Goal: Task Accomplishment & Management: Manage account settings

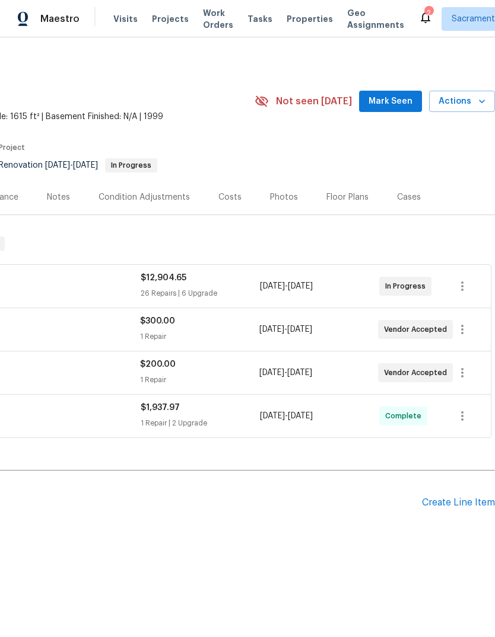
scroll to position [0, 176]
click at [229, 194] on div "Costs" at bounding box center [229, 198] width 23 height 12
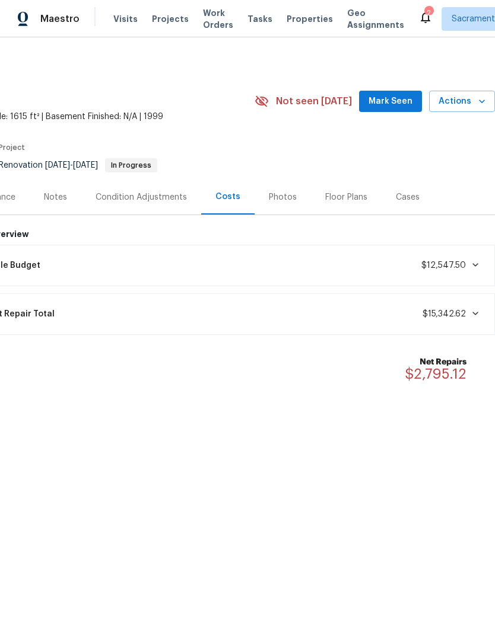
click at [29, 264] on span "Lifecycle Budget" at bounding box center [4, 266] width 71 height 12
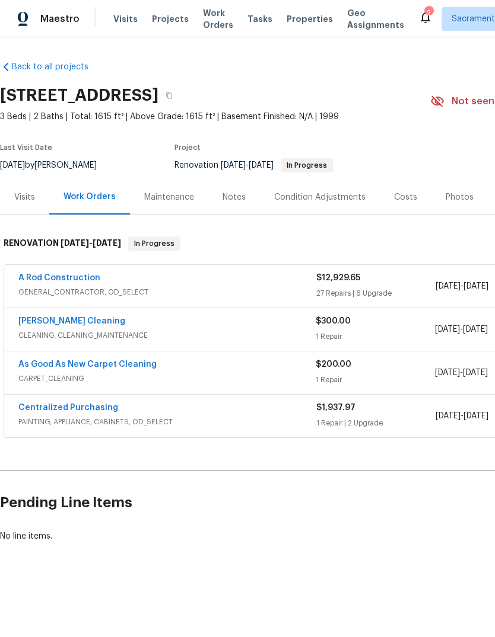
click at [74, 321] on link "[PERSON_NAME] Cleaning" at bounding box center [71, 321] width 107 height 8
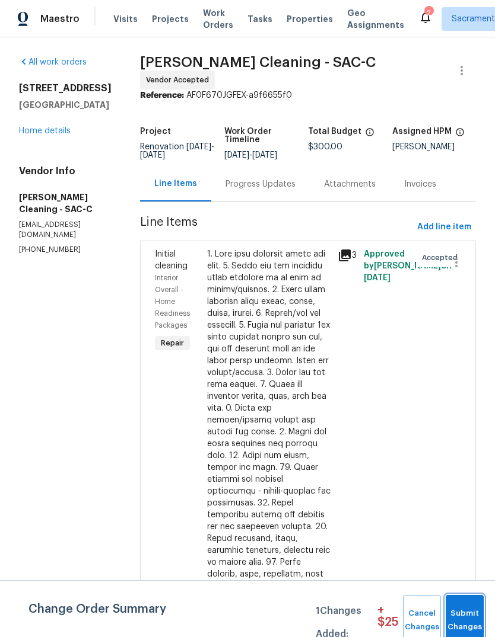
click at [467, 617] on span "Submit Changes" at bounding box center [464, 620] width 26 height 27
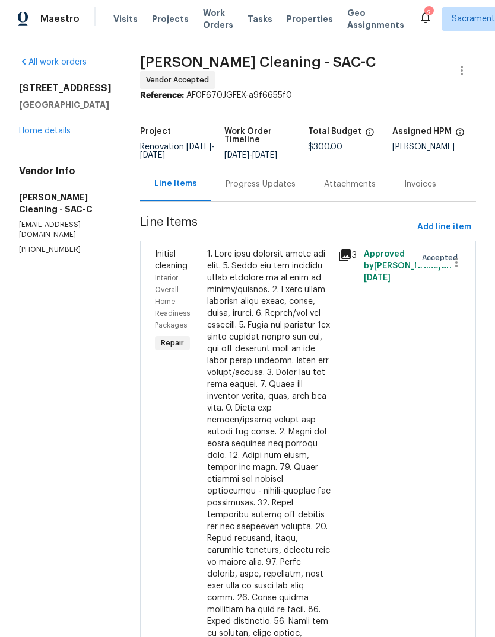
click at [280, 197] on div "Progress Updates" at bounding box center [260, 184] width 98 height 35
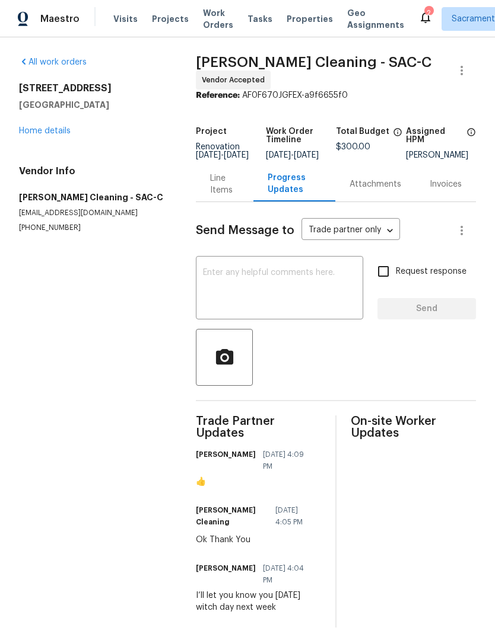
click at [216, 280] on textarea at bounding box center [279, 290] width 153 height 42
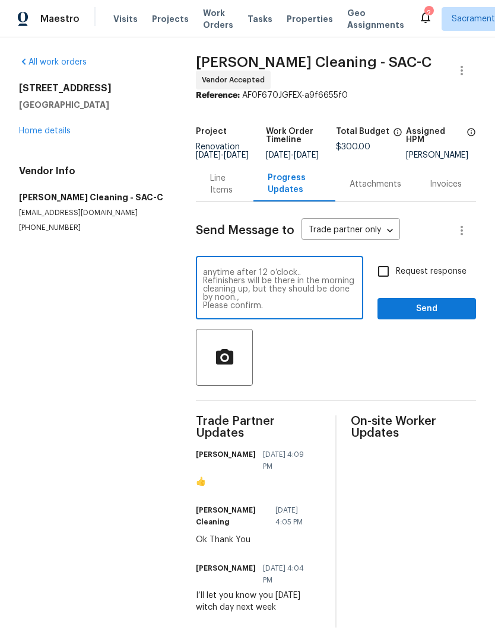
scroll to position [17, 0]
type textarea "Please clean house Wednesday afternoon anytime after 12 o’clock.. Refinishers w…"
click at [385, 278] on input "Request response" at bounding box center [383, 271] width 25 height 25
checkbox input "true"
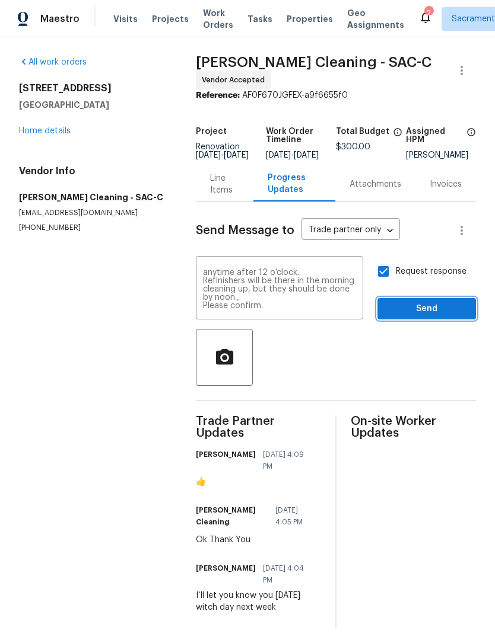
click at [425, 311] on span "Send" at bounding box center [426, 309] width 79 height 15
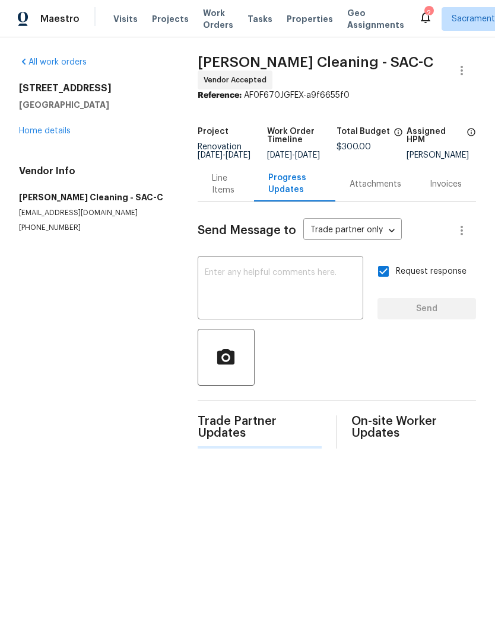
scroll to position [0, 0]
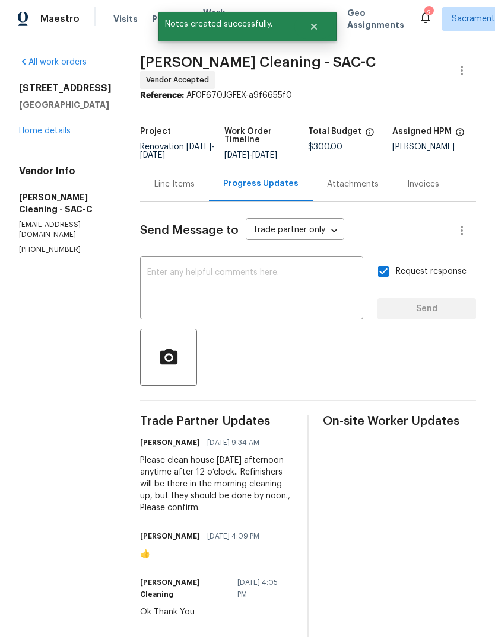
click at [42, 123] on div "9387 Bennoel Way Elk Grove, CA 95758 Home details" at bounding box center [65, 109] width 93 height 55
click at [49, 133] on link "Home details" at bounding box center [45, 131] width 52 height 8
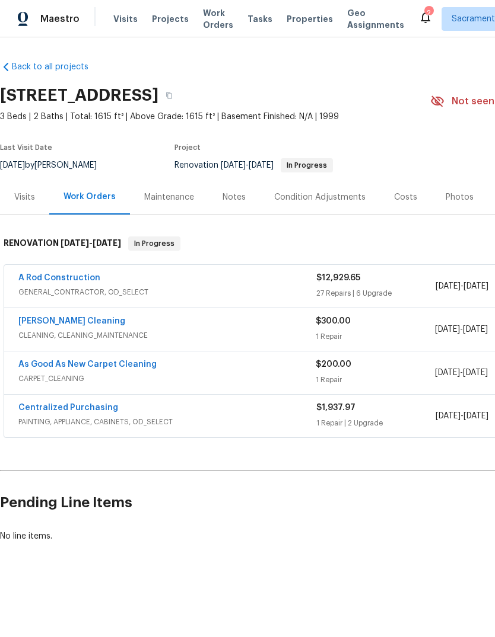
click at [33, 367] on link "As Good As New Carpet Cleaning" at bounding box center [87, 365] width 138 height 8
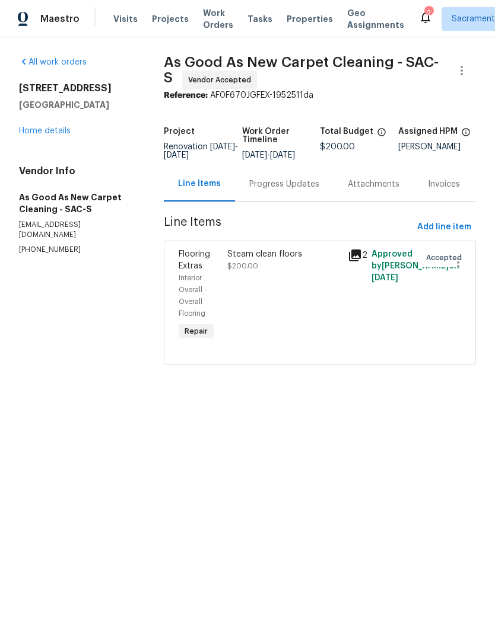
click at [290, 190] on div "Progress Updates" at bounding box center [284, 184] width 70 height 12
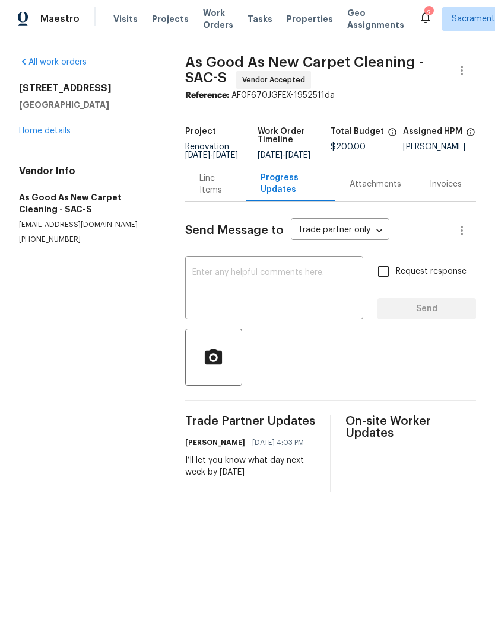
click at [216, 281] on textarea at bounding box center [274, 290] width 164 height 42
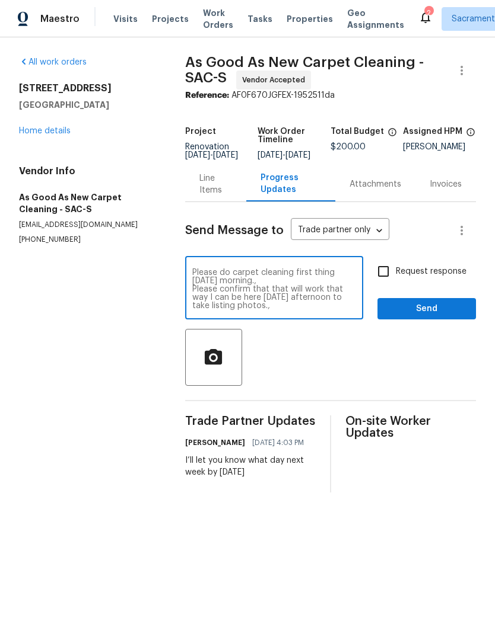
type textarea "Please do carpet cleaning first thing Thursday morning., Please confirm that th…"
click at [388, 279] on input "Request response" at bounding box center [383, 271] width 25 height 25
checkbox input "true"
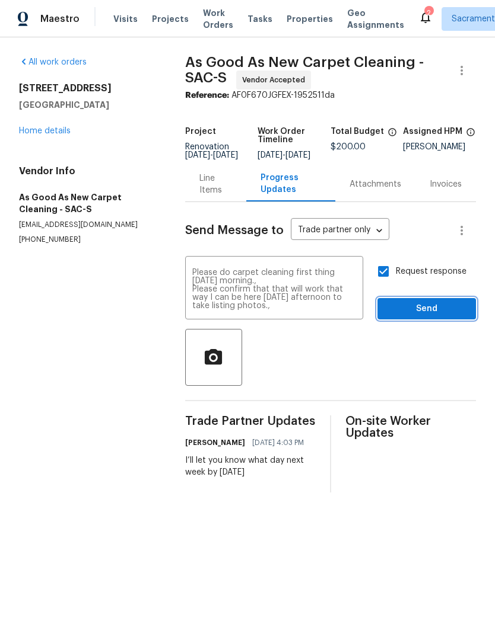
click at [421, 311] on span "Send" at bounding box center [426, 309] width 79 height 15
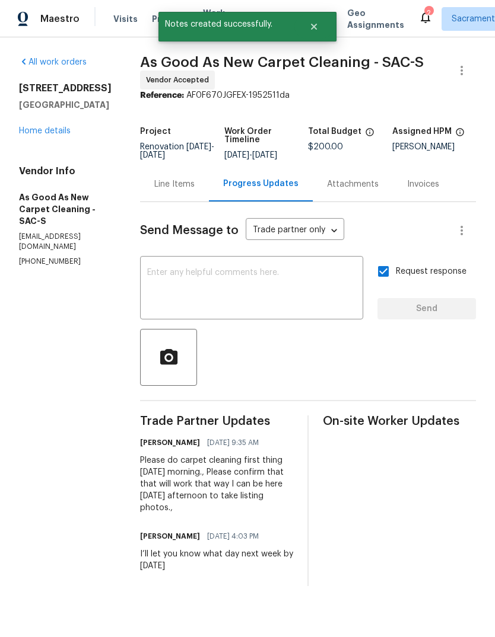
click at [418, 14] on icon at bounding box center [425, 17] width 14 height 14
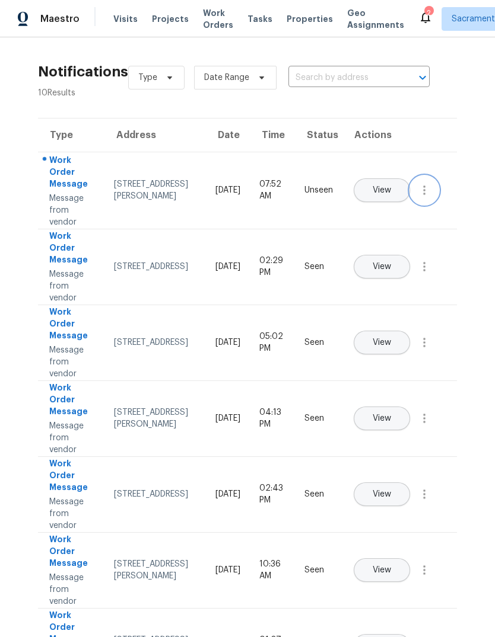
click at [421, 197] on icon "button" at bounding box center [424, 190] width 14 height 14
click at [374, 205] on div "Mark Seen" at bounding box center [356, 205] width 93 height 12
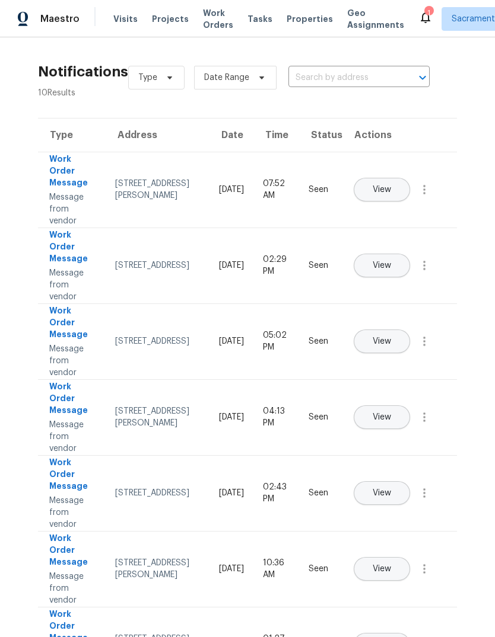
click at [391, 186] on span "View" at bounding box center [381, 190] width 18 height 9
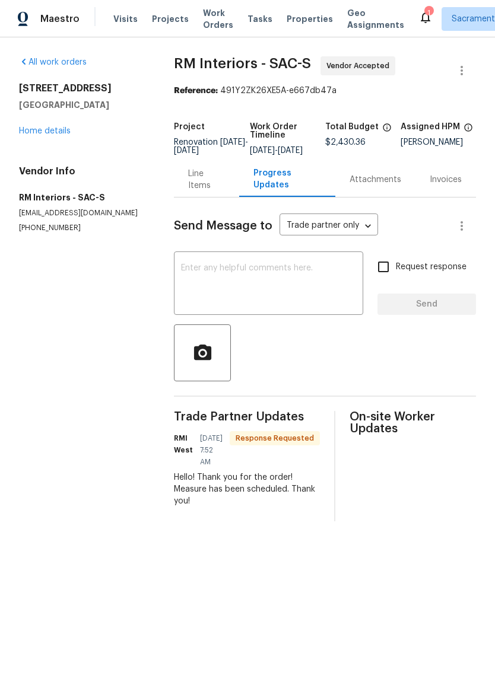
click at [194, 275] on textarea at bounding box center [268, 285] width 175 height 42
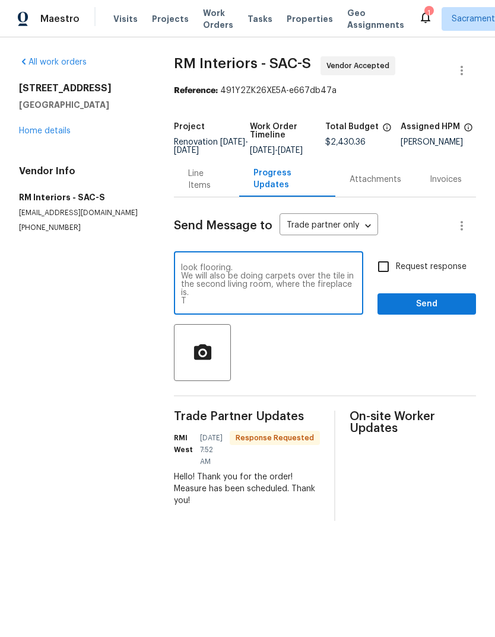
scroll to position [17, 0]
type textarea "Carpet is going to be going upstairs hallway anywhere you see the old beat up w…"
click at [430, 312] on span "Send" at bounding box center [426, 304] width 79 height 15
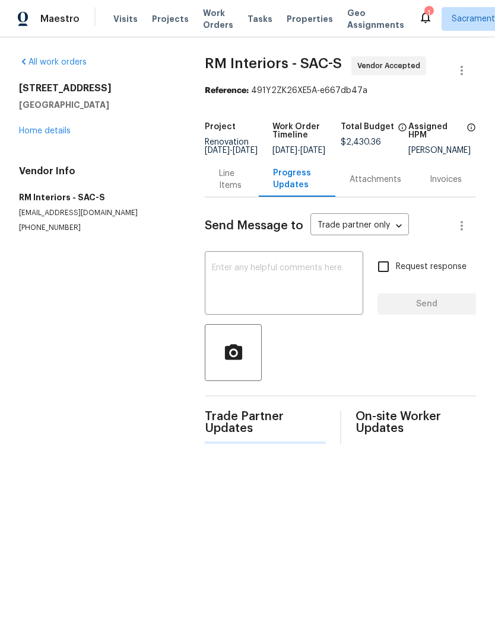
scroll to position [0, 0]
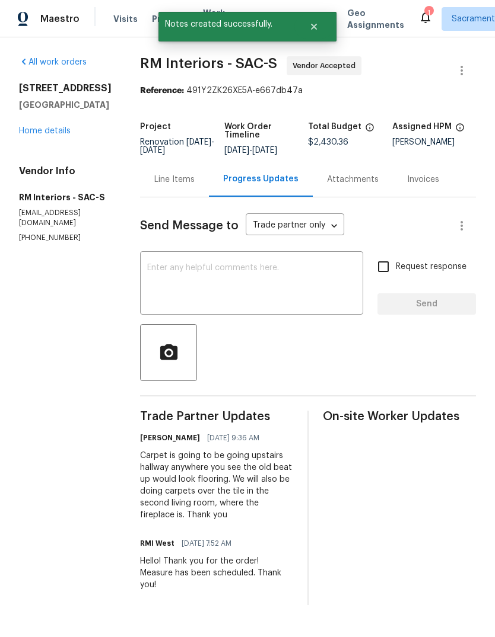
click at [36, 133] on link "Home details" at bounding box center [45, 131] width 52 height 8
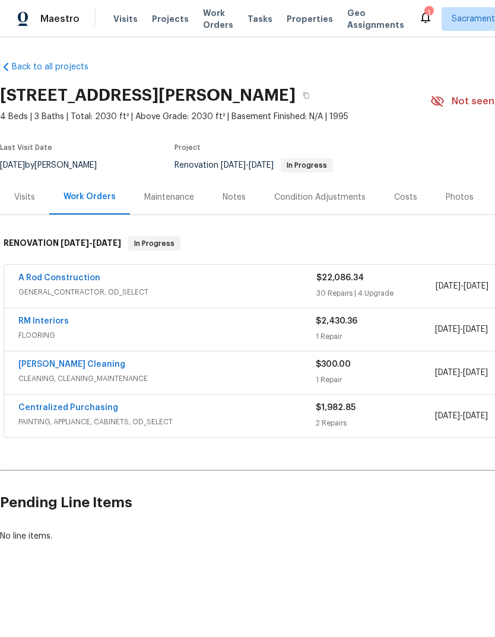
click at [232, 194] on div "Notes" at bounding box center [233, 198] width 23 height 12
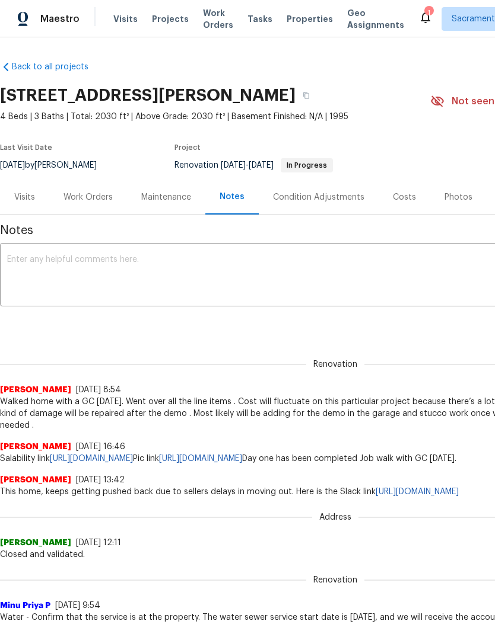
click at [316, 200] on div "Condition Adjustments" at bounding box center [318, 198] width 91 height 12
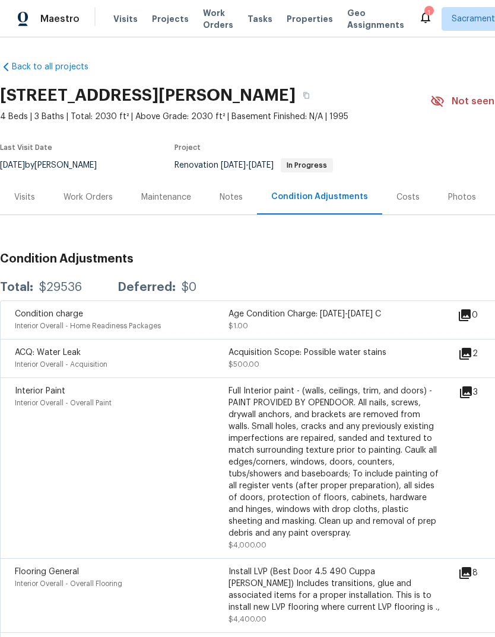
click at [405, 192] on div "Costs" at bounding box center [407, 198] width 23 height 12
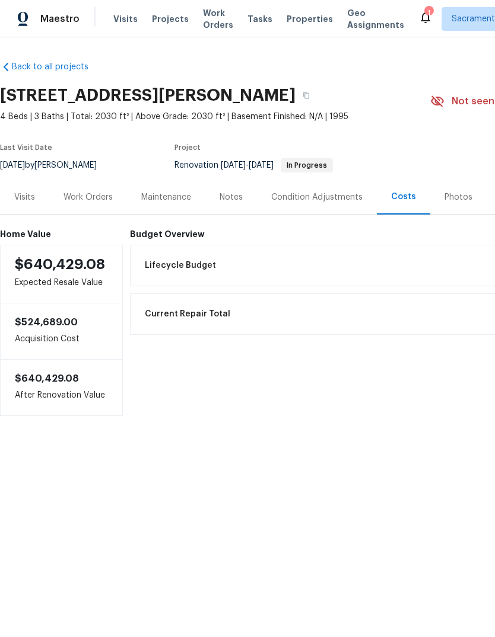
click at [165, 274] on div "Lifecycle Budget $29,536.00" at bounding box center [400, 266] width 525 height 26
click at [418, 13] on icon at bounding box center [425, 17] width 14 height 14
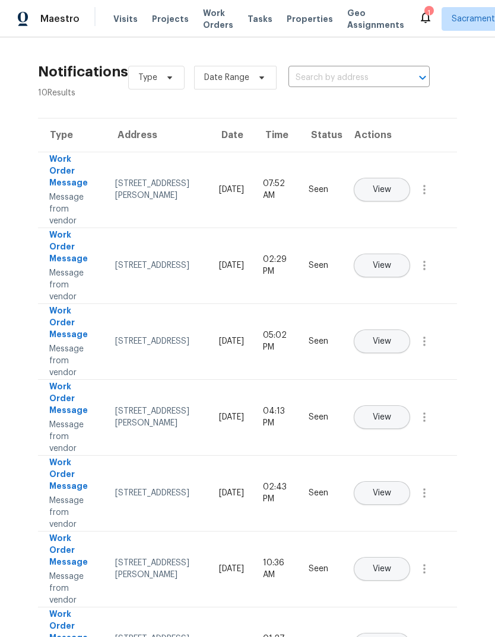
click at [418, 11] on icon at bounding box center [425, 17] width 14 height 14
click at [119, 21] on span "Visits" at bounding box center [125, 19] width 24 height 12
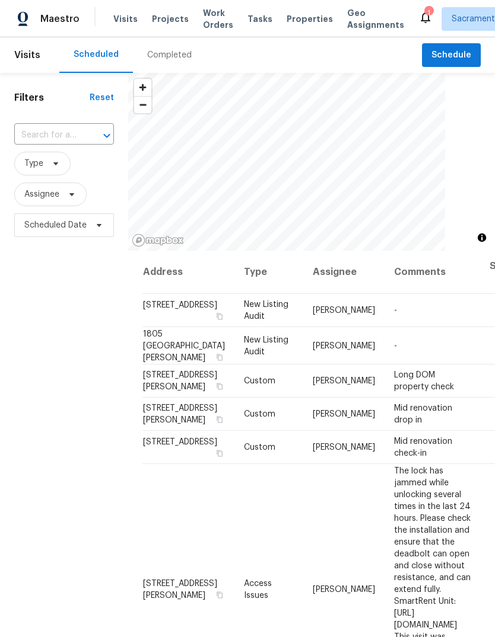
click at [65, 130] on input "text" at bounding box center [47, 135] width 66 height 18
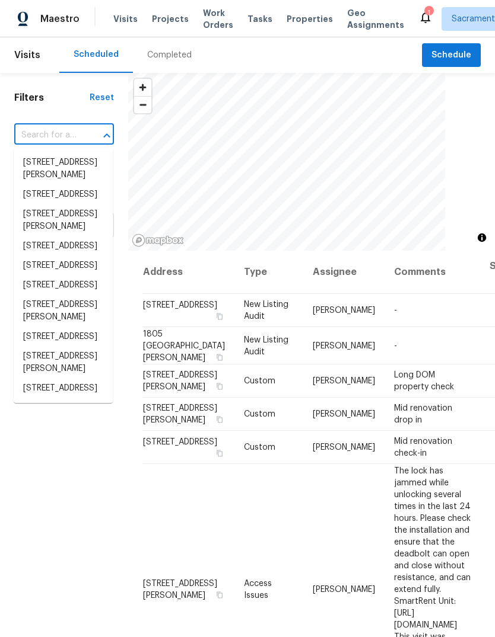
click at [63, 132] on input "text" at bounding box center [47, 135] width 66 height 18
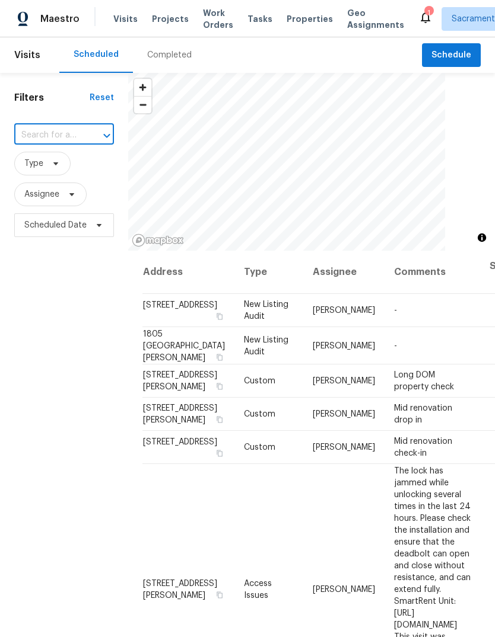
paste input "[STREET_ADDRESS]"
type input "[STREET_ADDRESS]"
click at [49, 168] on li "[STREET_ADDRESS]" at bounding box center [63, 163] width 99 height 20
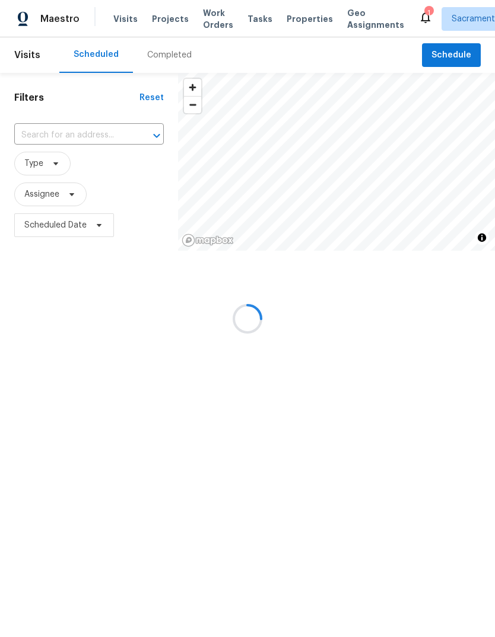
type input "[STREET_ADDRESS]"
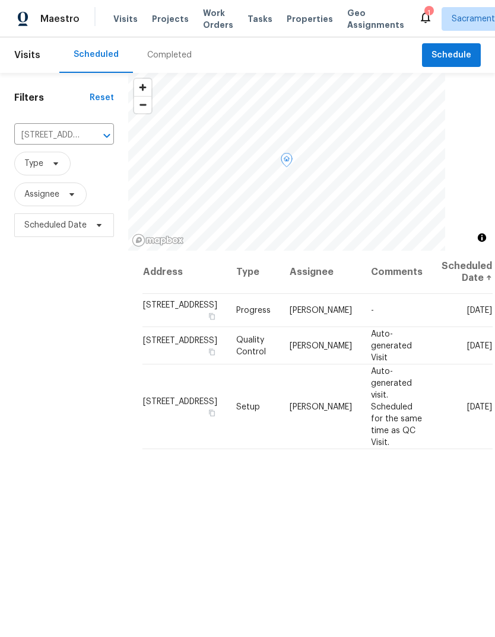
click at [0, 0] on icon at bounding box center [0, 0] width 0 height 0
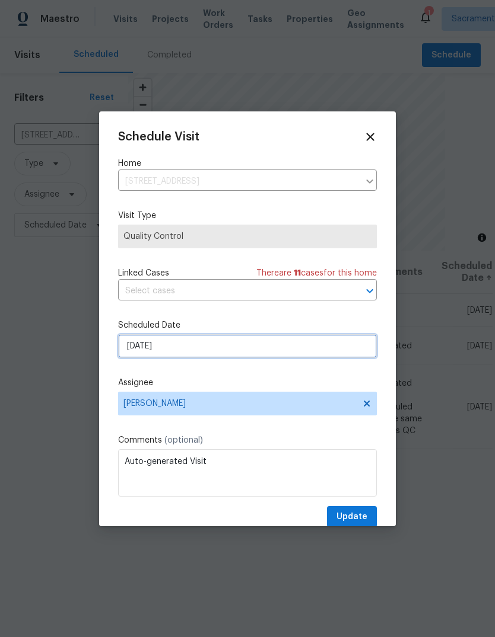
click at [275, 358] on input "[DATE]" at bounding box center [247, 346] width 259 height 24
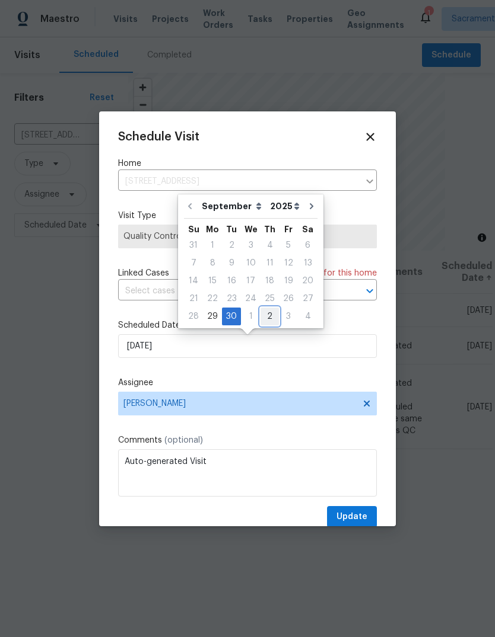
click at [265, 318] on div "2" at bounding box center [269, 316] width 18 height 17
type input "10/2/2025"
select select "9"
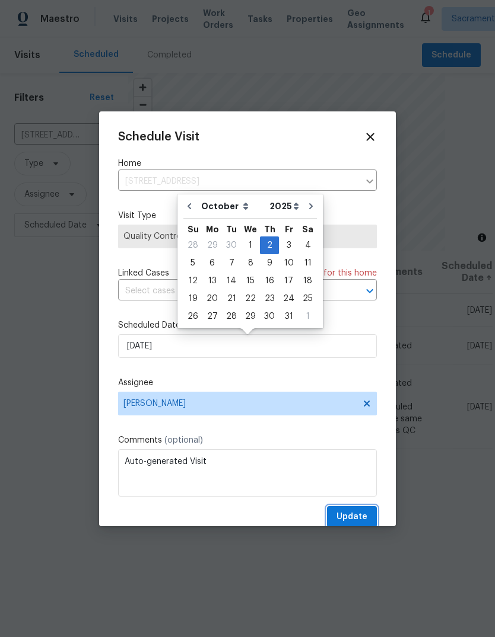
click at [358, 517] on span "Update" at bounding box center [351, 517] width 31 height 15
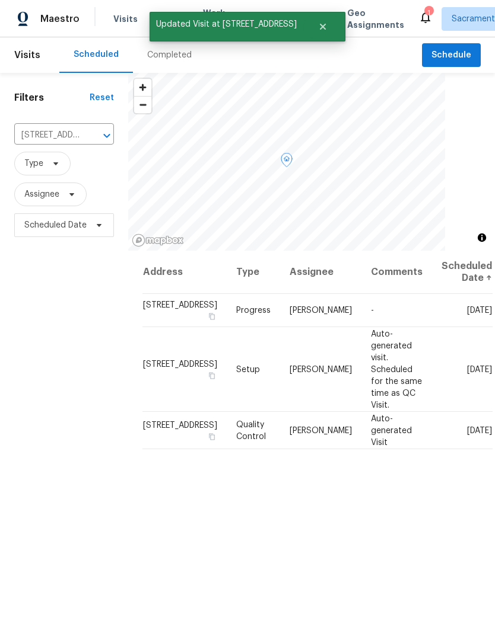
click at [0, 0] on icon at bounding box center [0, 0] width 0 height 0
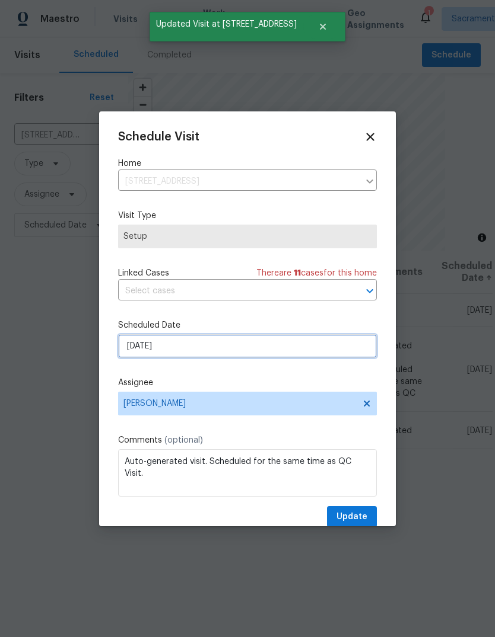
click at [260, 355] on input "[DATE]" at bounding box center [247, 346] width 259 height 24
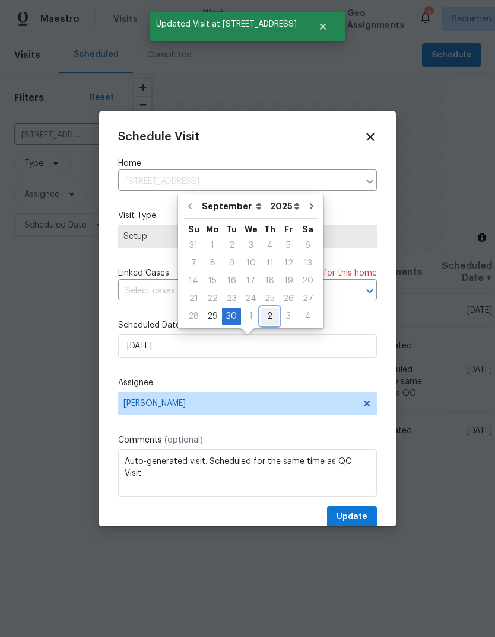
click at [266, 315] on div "2" at bounding box center [269, 316] width 18 height 17
type input "10/2/2025"
select select "9"
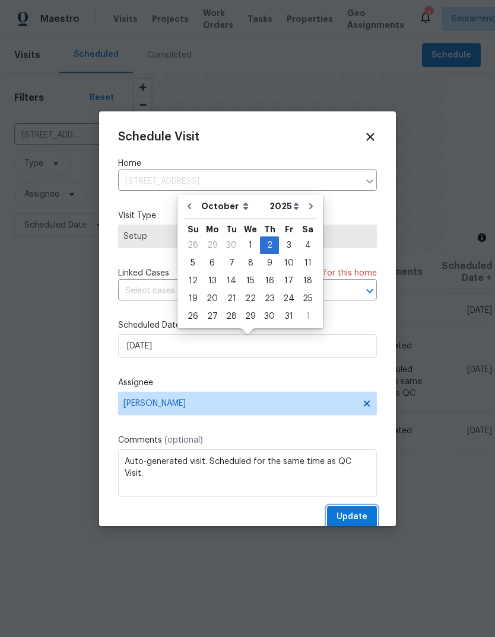
click at [359, 516] on span "Update" at bounding box center [351, 517] width 31 height 15
